Goal: Transaction & Acquisition: Download file/media

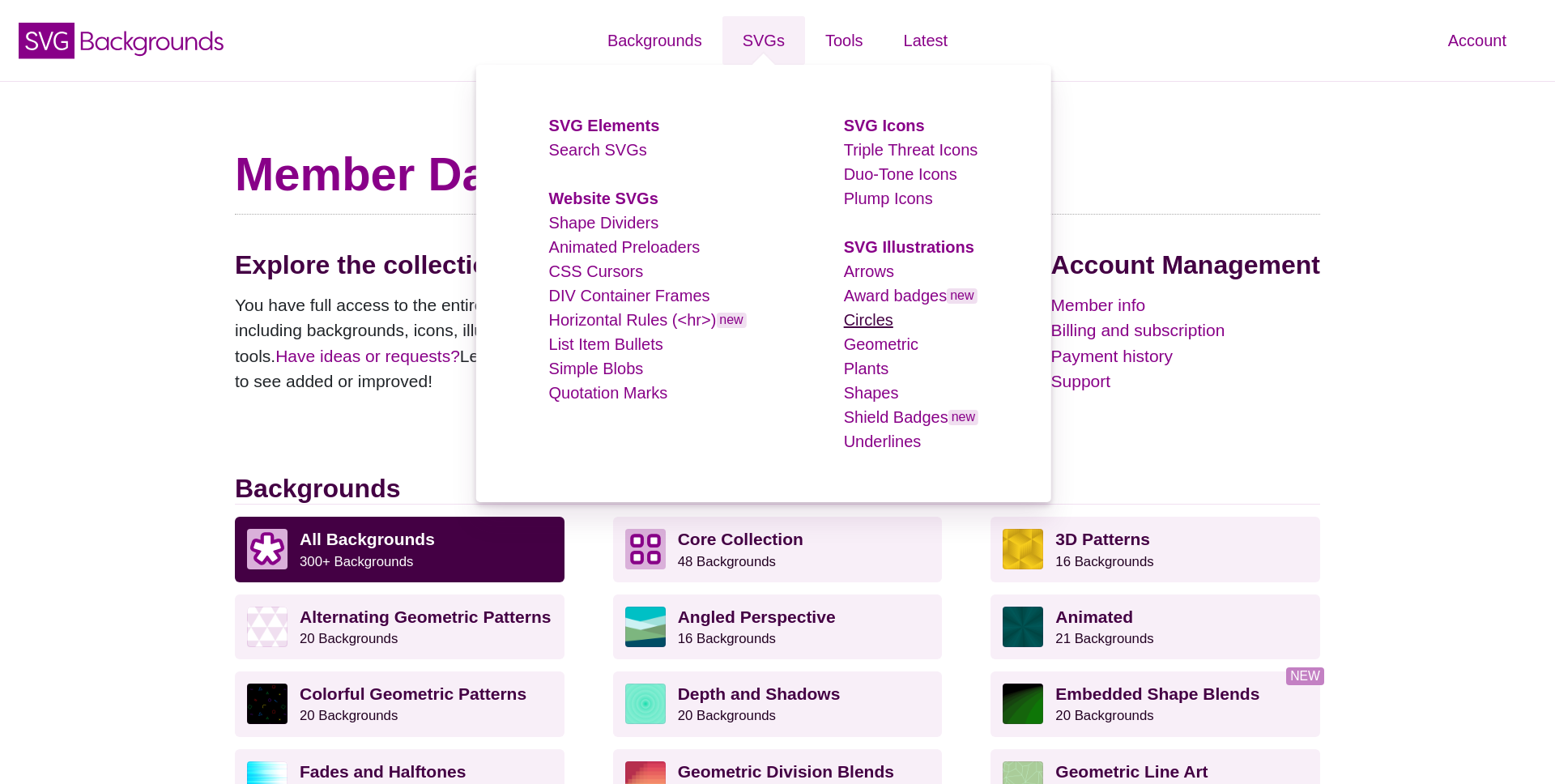
drag, startPoint x: 885, startPoint y: 320, endPoint x: 862, endPoint y: 312, distance: 24.4
click at [885, 320] on link "Circles" at bounding box center [868, 320] width 50 height 18
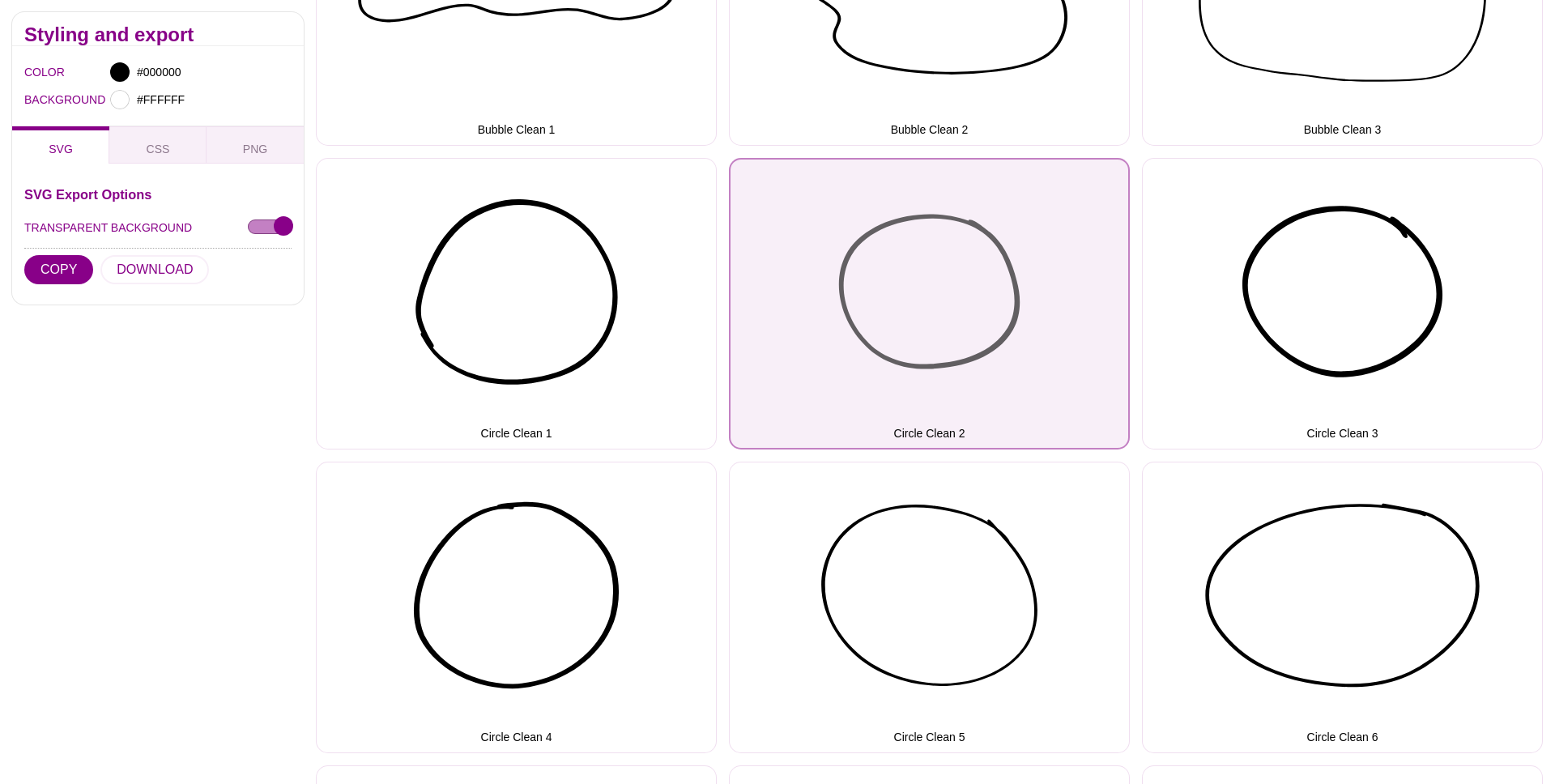
scroll to position [458, 0]
click at [902, 221] on button "Circle Clean 2" at bounding box center [929, 306] width 401 height 292
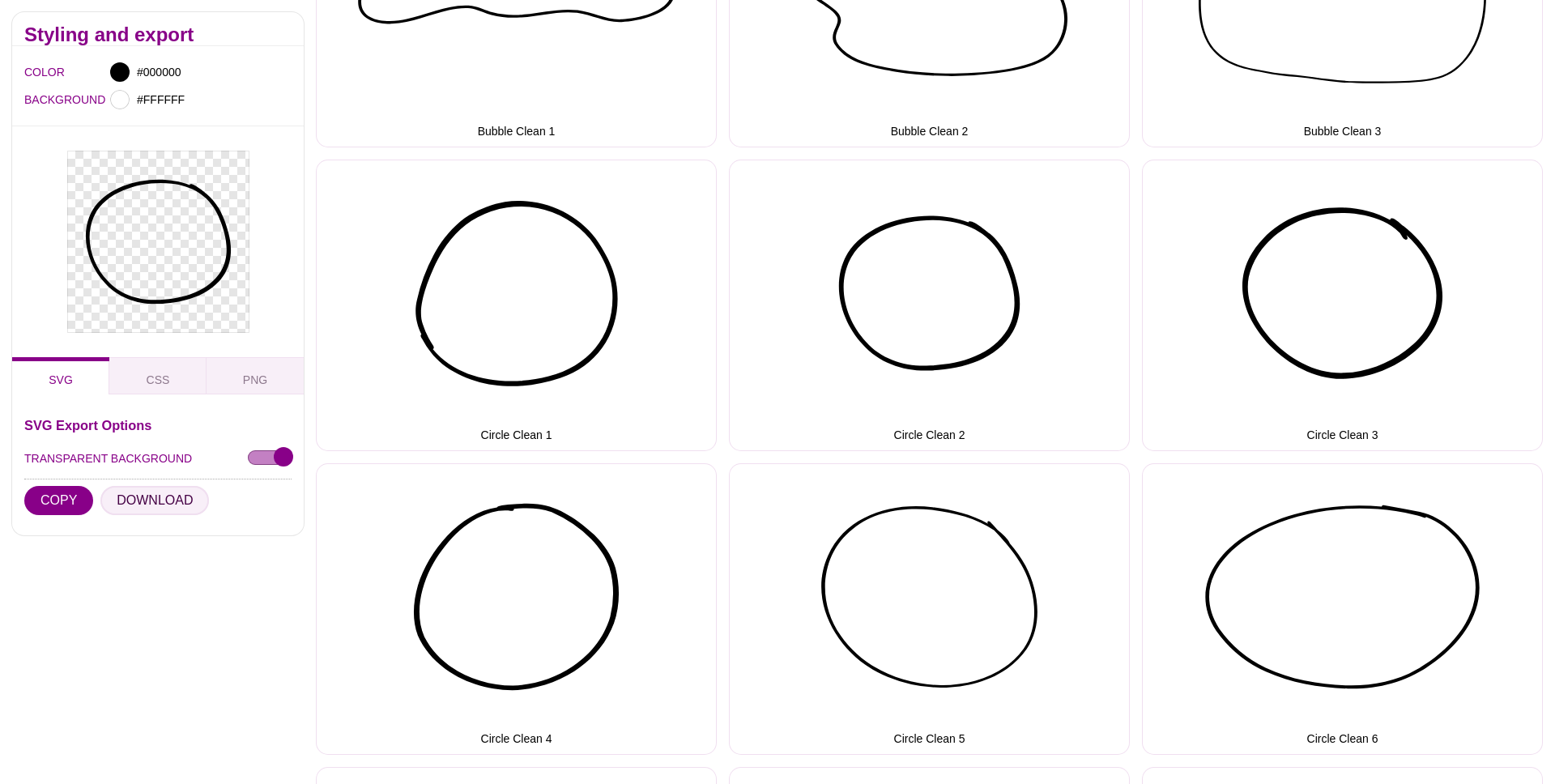
click at [142, 497] on button "DOWNLOAD" at bounding box center [154, 500] width 108 height 29
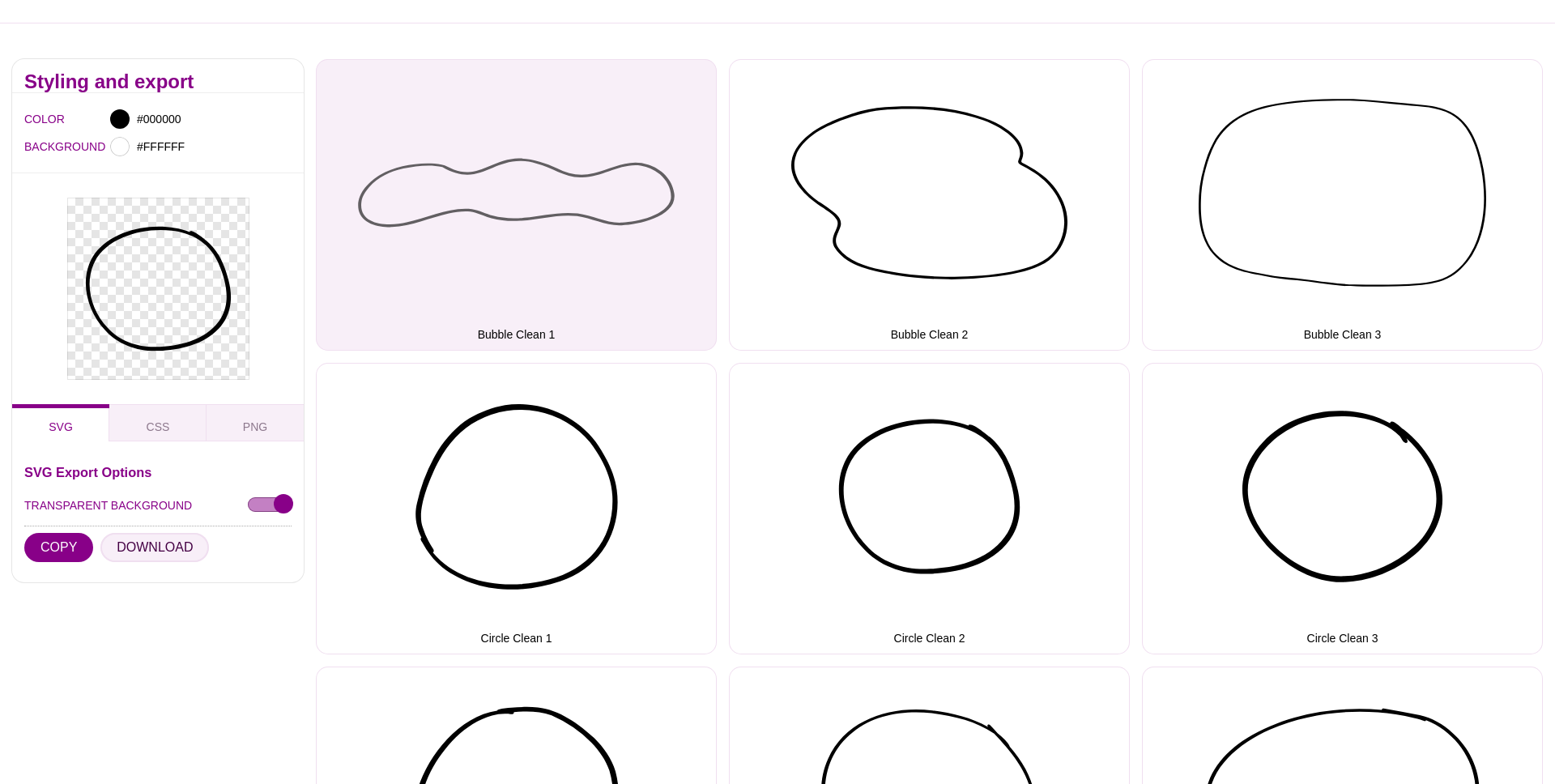
scroll to position [0, 0]
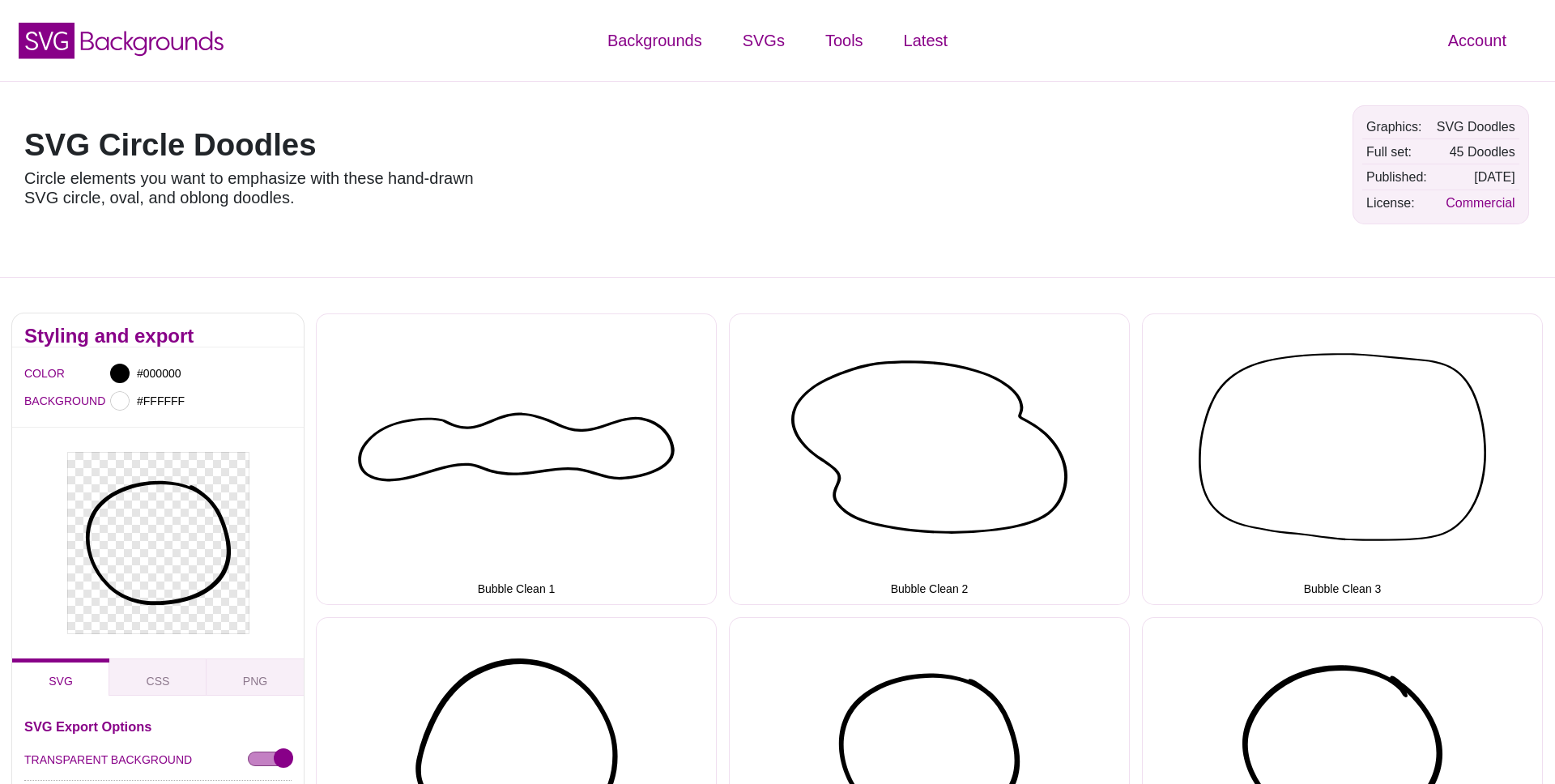
click at [613, 193] on div "SVG Circle Doodles Circle elements you want to emphasize with these hand-drawn …" at bounding box center [778, 179] width 1555 height 196
click at [64, 46] on use at bounding box center [47, 40] width 56 height 36
